Goal: Task Accomplishment & Management: Use online tool/utility

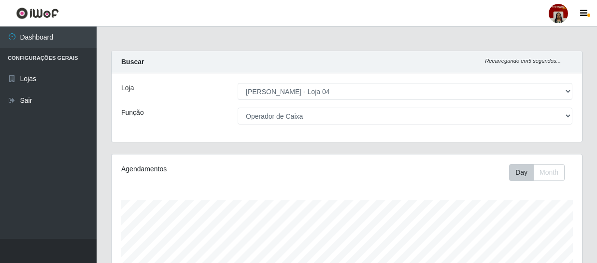
select select "251"
select select "22"
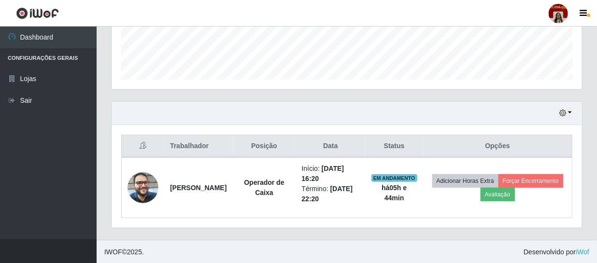
scroll to position [201, 471]
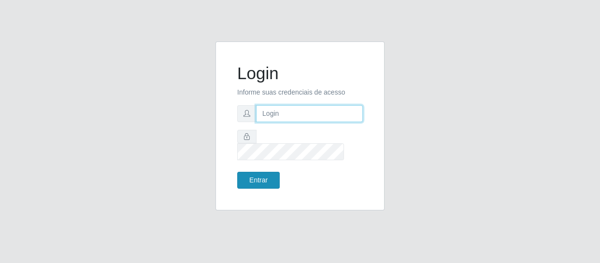
type input "[EMAIL_ADDRESS][DOMAIN_NAME]"
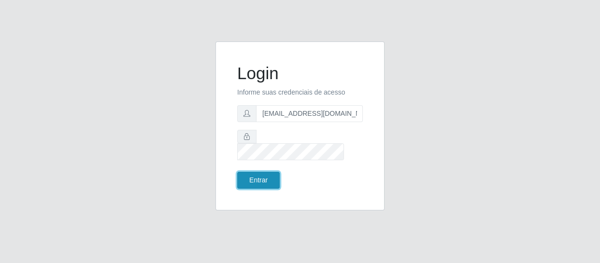
click at [266, 172] on button "Entrar" at bounding box center [258, 180] width 43 height 17
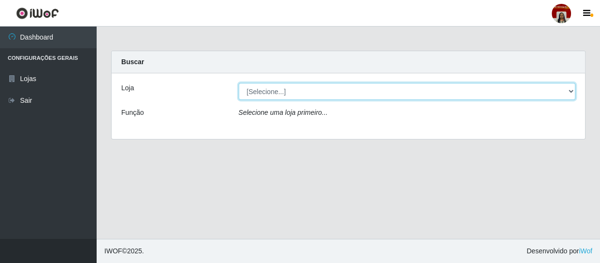
click at [570, 87] on select "[Selecione...] Mar Vermelho - Loja 04" at bounding box center [407, 91] width 337 height 17
select select "251"
click at [239, 83] on select "[Selecione...] Mar Vermelho - Loja 04" at bounding box center [407, 91] width 337 height 17
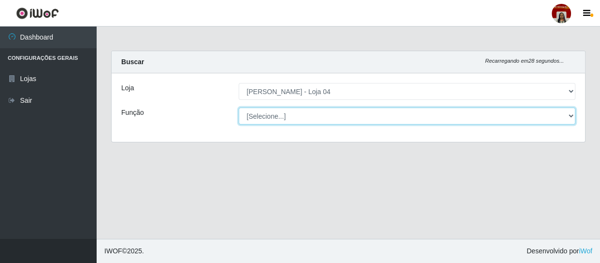
click at [568, 117] on select "[Selecione...] ASG ASG + ASG ++ Auxiliar de Depósito Auxiliar de Depósito + Aux…" at bounding box center [407, 116] width 337 height 17
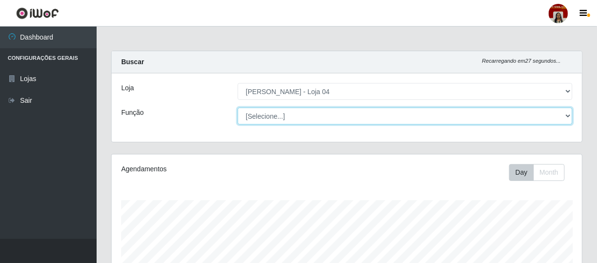
scroll to position [201, 471]
click at [238, 108] on select "[Selecione...] ASG ASG + ASG ++ Auxiliar de Depósito Auxiliar de Depósito + Aux…" at bounding box center [405, 116] width 335 height 17
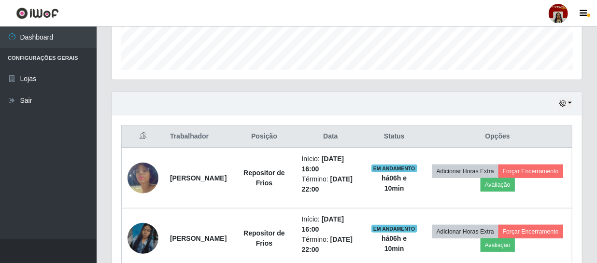
scroll to position [326, 0]
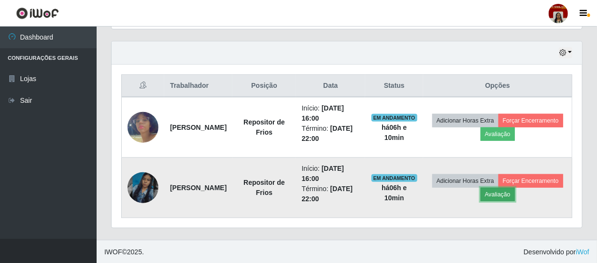
click at [515, 193] on button "Avaliação" at bounding box center [498, 195] width 34 height 14
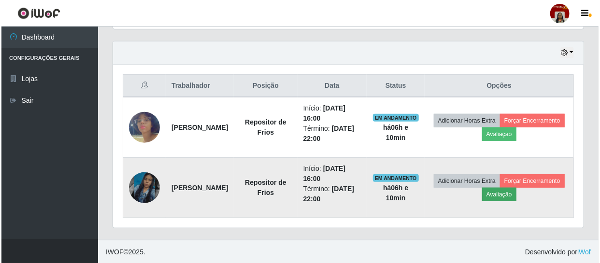
scroll to position [201, 466]
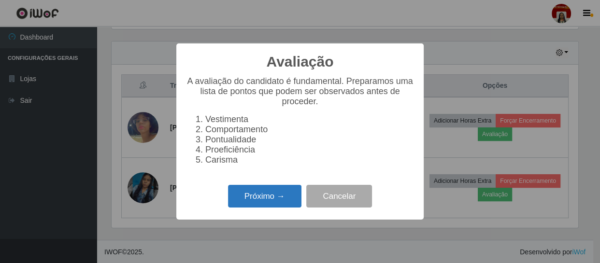
click at [251, 198] on button "Próximo →" at bounding box center [264, 196] width 73 height 23
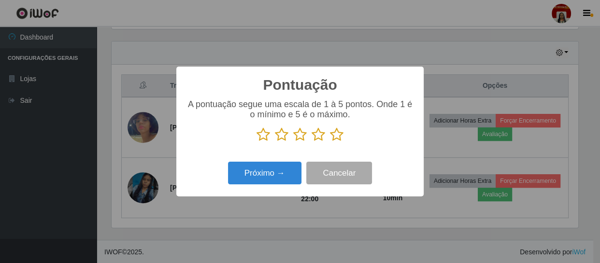
click at [338, 135] on icon at bounding box center [337, 135] width 14 height 14
click at [330, 142] on input "radio" at bounding box center [330, 142] width 0 height 0
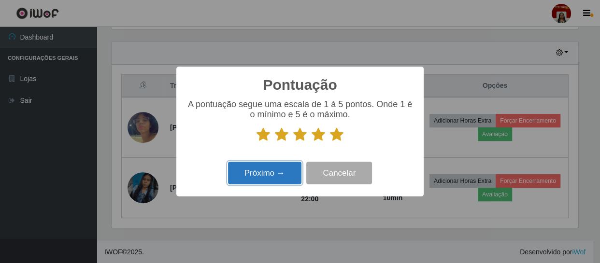
click at [272, 172] on button "Próximo →" at bounding box center [264, 173] width 73 height 23
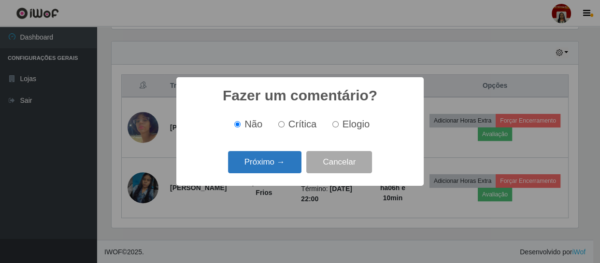
click at [274, 166] on button "Próximo →" at bounding box center [264, 162] width 73 height 23
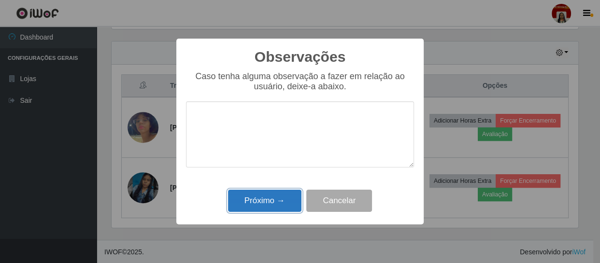
click at [275, 202] on button "Próximo →" at bounding box center [264, 201] width 73 height 23
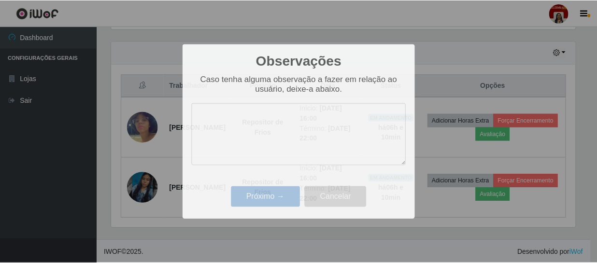
scroll to position [201, 471]
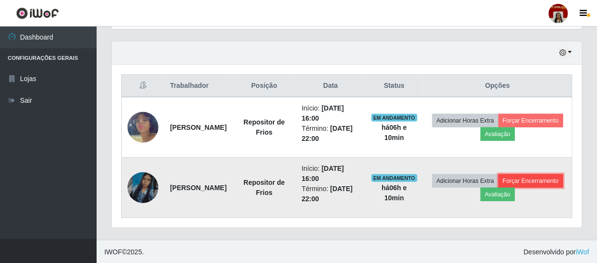
click at [499, 188] on button "Forçar Encerramento" at bounding box center [531, 181] width 65 height 14
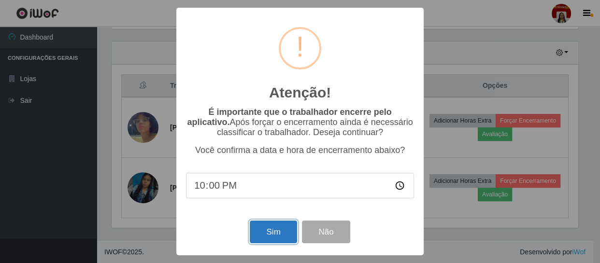
click at [278, 231] on button "Sim" at bounding box center [273, 232] width 47 height 23
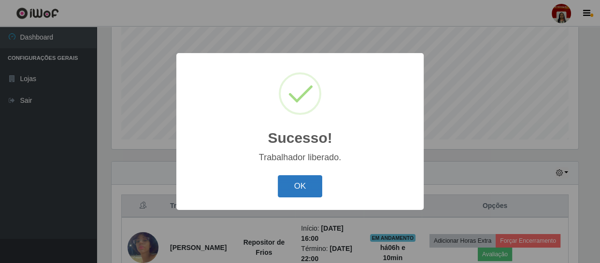
click at [294, 193] on button "OK" at bounding box center [300, 186] width 45 height 23
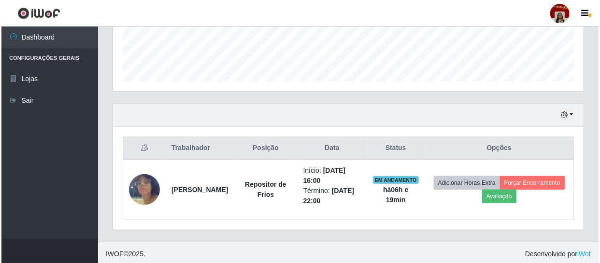
scroll to position [266, 0]
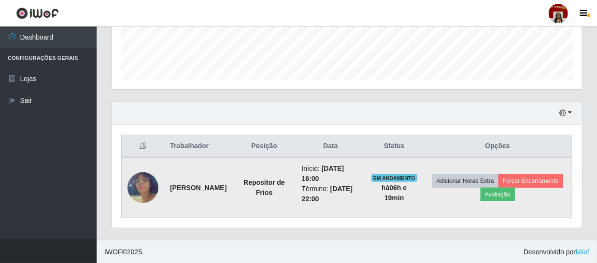
click at [148, 183] on img at bounding box center [143, 187] width 31 height 55
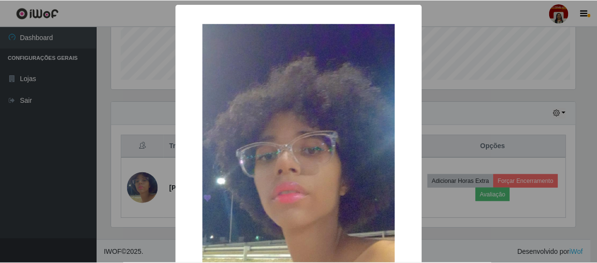
scroll to position [201, 466]
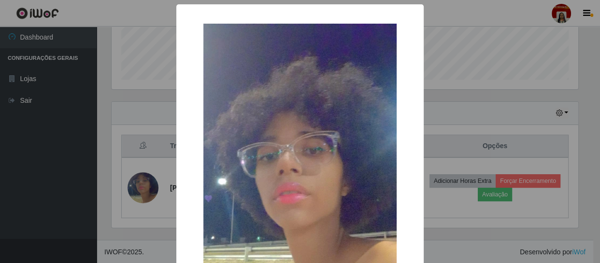
click at [52, 176] on div "× OK Cancel" at bounding box center [300, 131] width 600 height 263
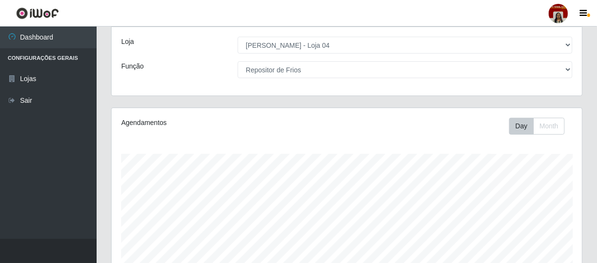
scroll to position [0, 0]
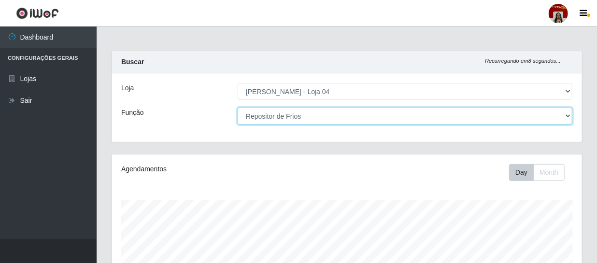
click at [332, 119] on select "[Selecione...] ASG ASG + ASG ++ Auxiliar de Depósito Auxiliar de Depósito + Aux…" at bounding box center [405, 116] width 335 height 17
select select "22"
click at [238, 108] on select "[Selecione...] ASG ASG + ASG ++ Auxiliar de Depósito Auxiliar de Depósito + Aux…" at bounding box center [405, 116] width 335 height 17
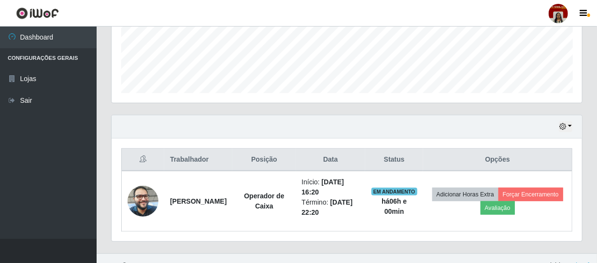
scroll to position [266, 0]
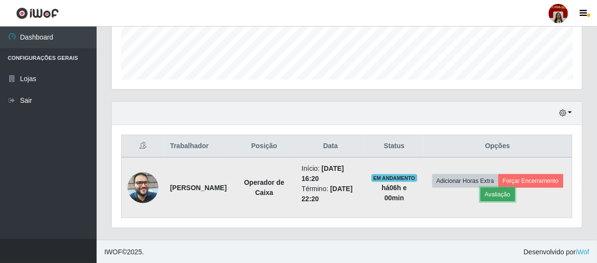
click at [515, 196] on button "Avaliação" at bounding box center [498, 195] width 34 height 14
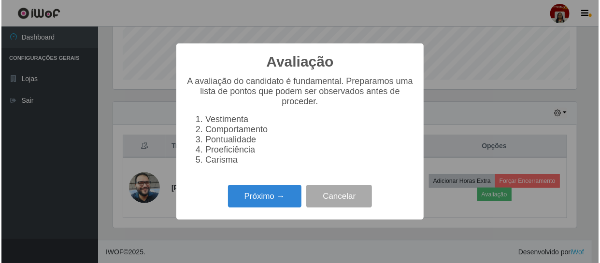
scroll to position [201, 466]
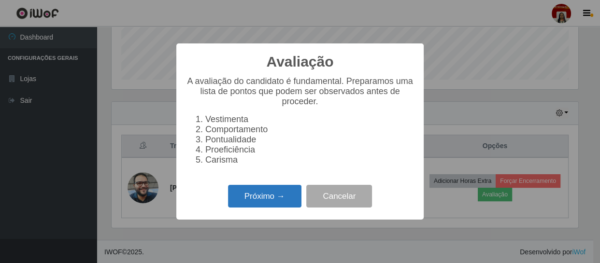
click at [253, 199] on button "Próximo →" at bounding box center [264, 196] width 73 height 23
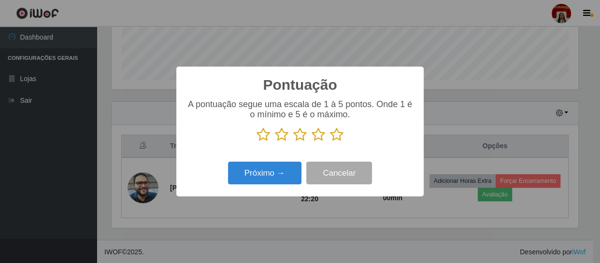
scroll to position [483057, 482791]
click at [332, 138] on icon at bounding box center [337, 135] width 14 height 14
click at [330, 142] on input "radio" at bounding box center [330, 142] width 0 height 0
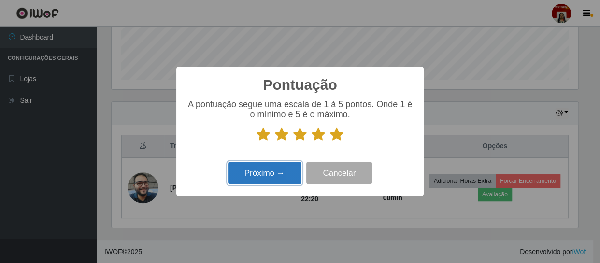
click at [268, 176] on button "Próximo →" at bounding box center [264, 173] width 73 height 23
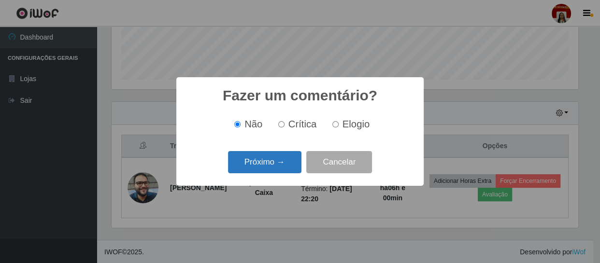
click at [261, 169] on button "Próximo →" at bounding box center [264, 162] width 73 height 23
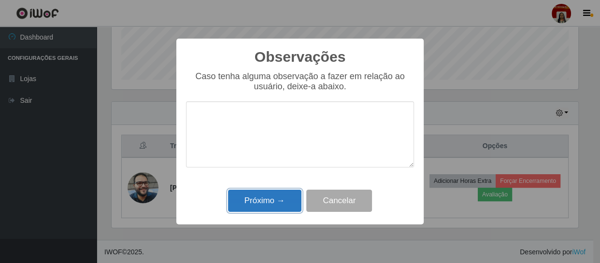
click at [262, 212] on button "Próximo →" at bounding box center [264, 201] width 73 height 23
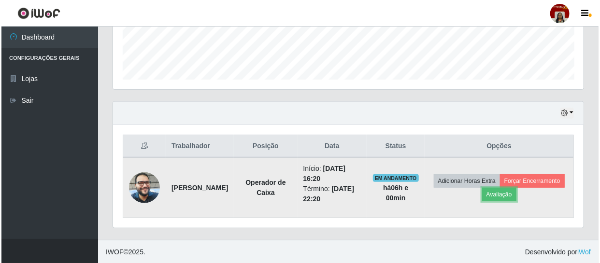
scroll to position [201, 471]
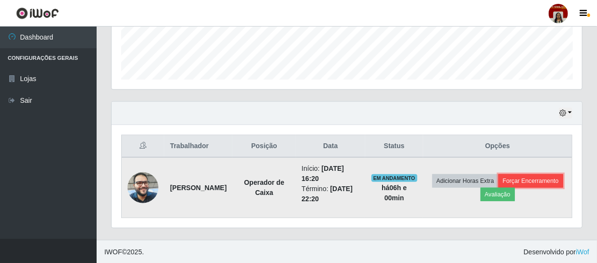
click at [499, 188] on button "Forçar Encerramento" at bounding box center [531, 181] width 65 height 14
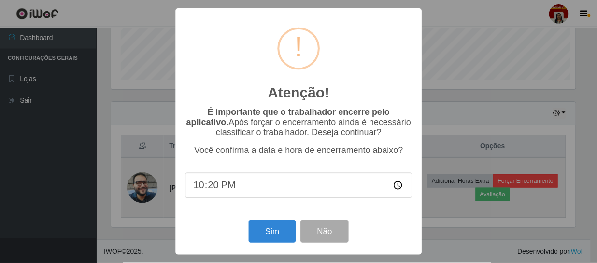
scroll to position [201, 466]
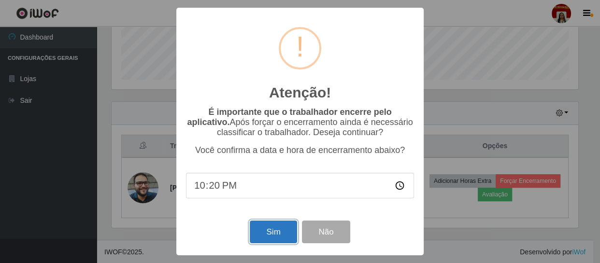
click at [269, 227] on button "Sim" at bounding box center [273, 232] width 47 height 23
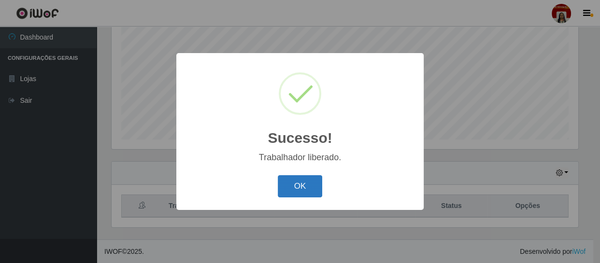
click at [301, 185] on button "OK" at bounding box center [300, 186] width 45 height 23
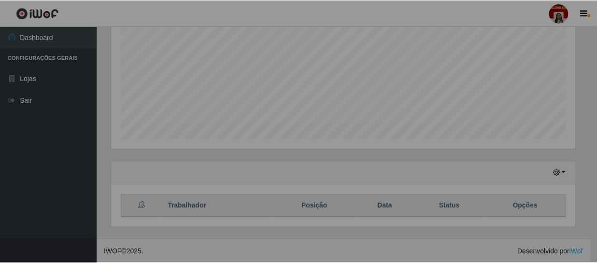
scroll to position [201, 471]
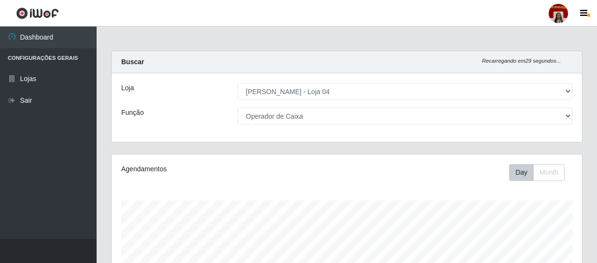
select select "251"
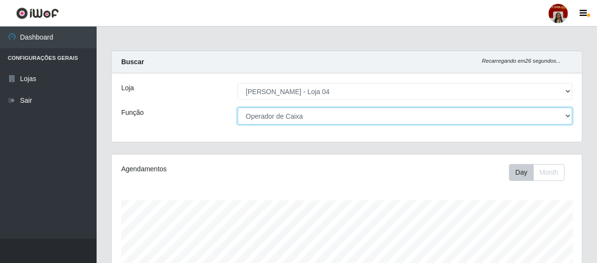
click at [328, 115] on select "[Selecione...] ASG ASG + ASG ++ Auxiliar de Depósito Auxiliar de Depósito + Aux…" at bounding box center [405, 116] width 335 height 17
drag, startPoint x: 280, startPoint y: 112, endPoint x: 282, endPoint y: 107, distance: 5.2
click at [280, 112] on select "[Selecione...] ASG ASG + ASG ++ Auxiliar de Depósito Auxiliar de Depósito + Aux…" at bounding box center [405, 116] width 335 height 17
click at [238, 108] on select "[Selecione...] ASG ASG + ASG ++ Auxiliar de Depósito Auxiliar de Depósito + Aux…" at bounding box center [405, 116] width 335 height 17
drag, startPoint x: 367, startPoint y: 113, endPoint x: 351, endPoint y: 113, distance: 15.5
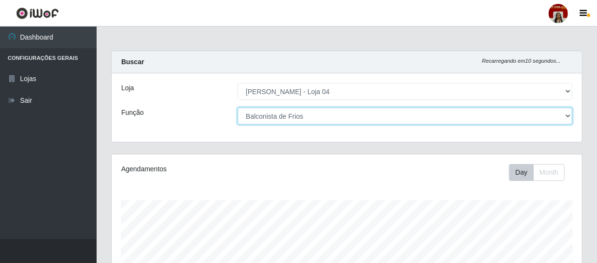
click at [367, 113] on select "[Selecione...] ASG ASG + ASG ++ Auxiliar de Depósito Auxiliar de Depósito + Aux…" at bounding box center [405, 116] width 335 height 17
select select "112"
click at [238, 108] on select "[Selecione...] ASG ASG + ASG ++ Auxiliar de Depósito Auxiliar de Depósito + Aux…" at bounding box center [405, 116] width 335 height 17
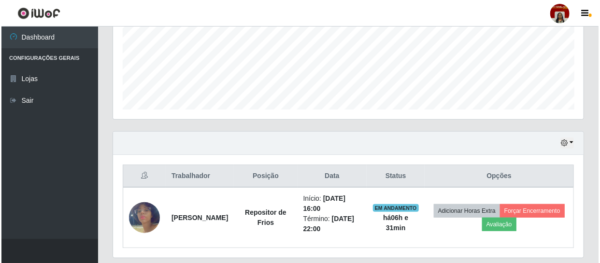
scroll to position [266, 0]
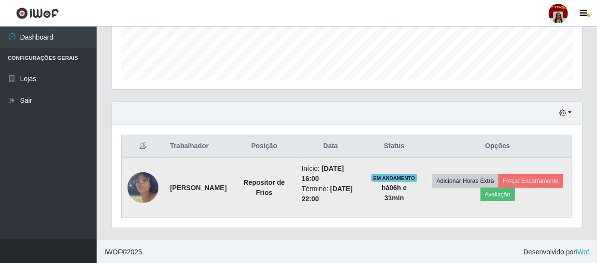
click at [140, 188] on img at bounding box center [143, 187] width 31 height 55
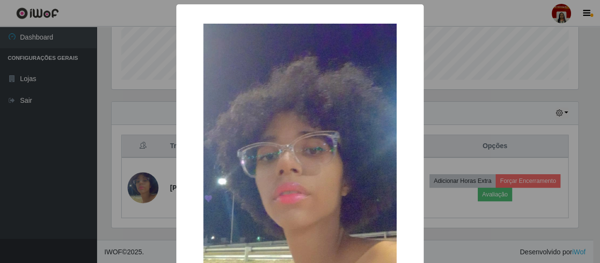
click at [0, 155] on div "× OK Cancel" at bounding box center [300, 131] width 600 height 263
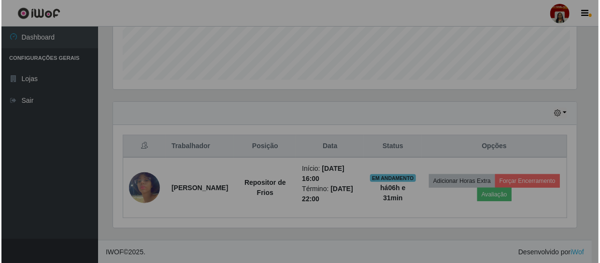
scroll to position [201, 471]
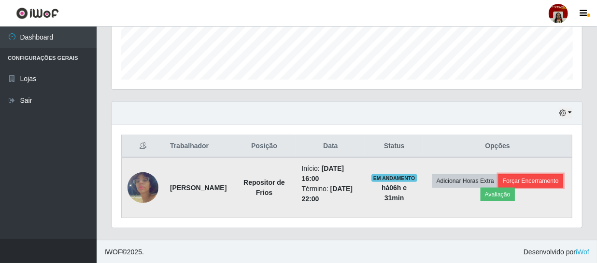
click at [525, 177] on button "Forçar Encerramento" at bounding box center [531, 181] width 65 height 14
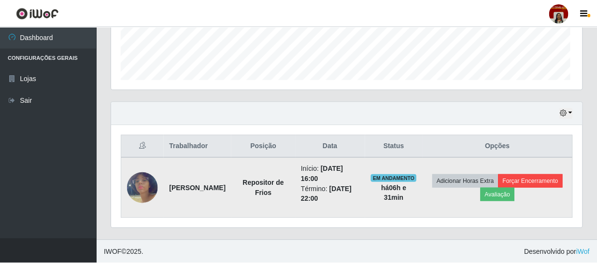
scroll to position [201, 466]
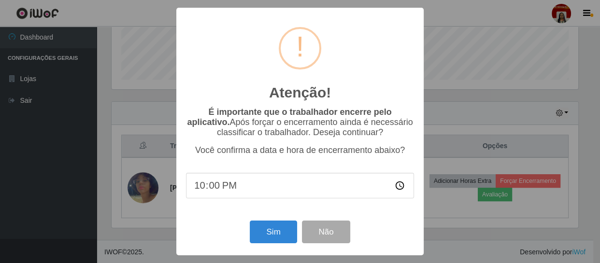
click at [280, 217] on div "Atenção! × É importante que o trabalhador encerre pelo aplicativo. Após forçar …" at bounding box center [299, 132] width 247 height 248
click at [277, 226] on button "Sim" at bounding box center [273, 232] width 47 height 23
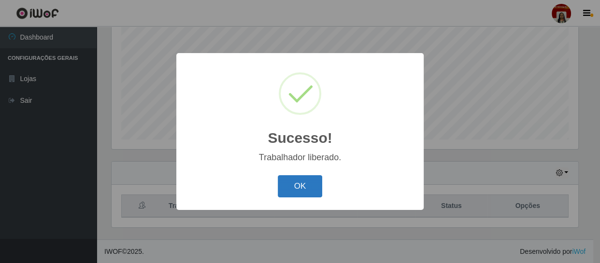
click at [318, 184] on button "OK" at bounding box center [300, 186] width 45 height 23
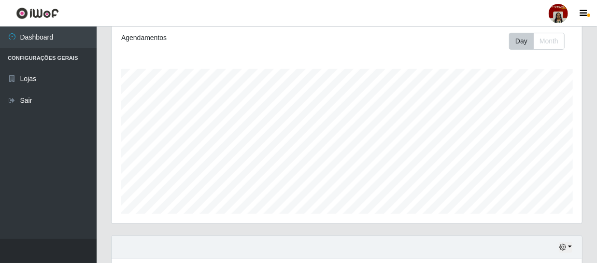
scroll to position [206, 0]
